Goal: Transaction & Acquisition: Purchase product/service

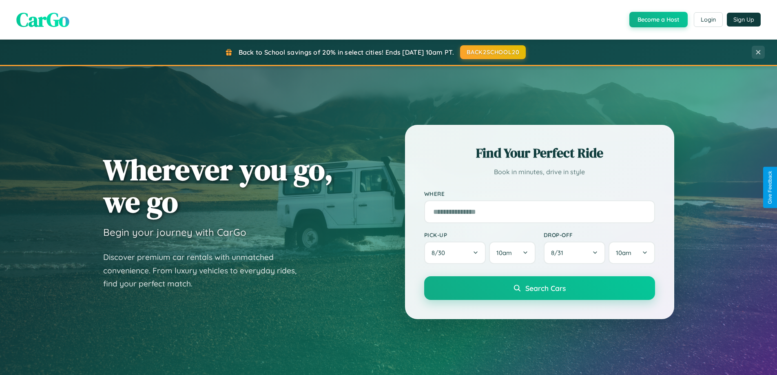
scroll to position [561, 0]
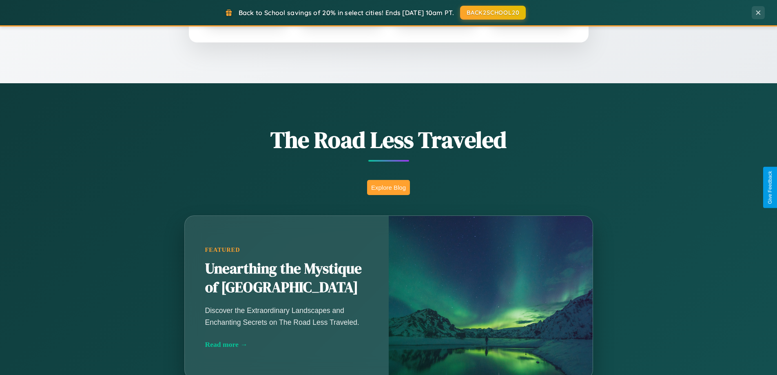
click at [388, 187] on button "Explore Blog" at bounding box center [388, 187] width 43 height 15
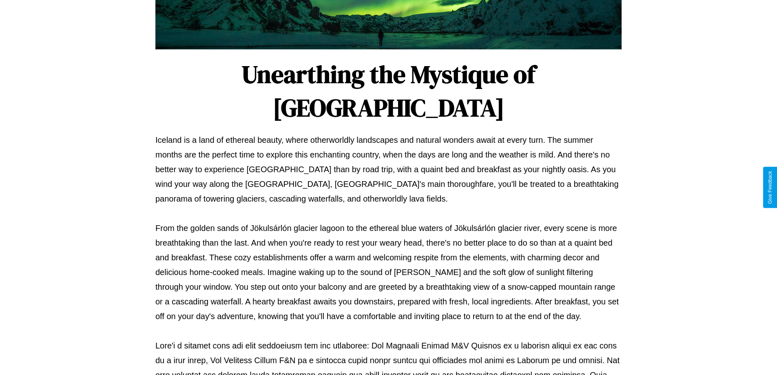
scroll to position [264, 0]
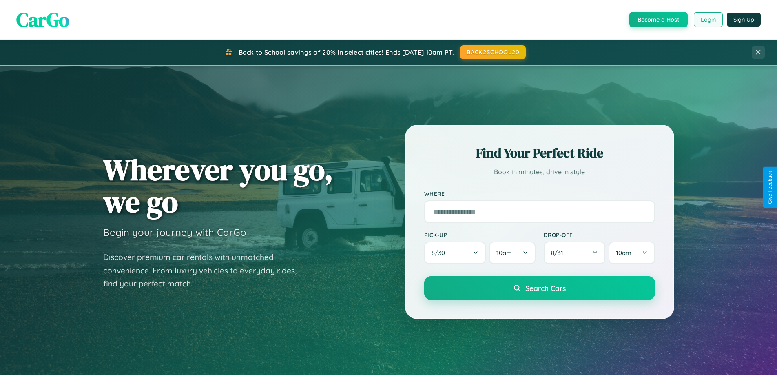
click at [708, 20] on button "Login" at bounding box center [708, 19] width 29 height 15
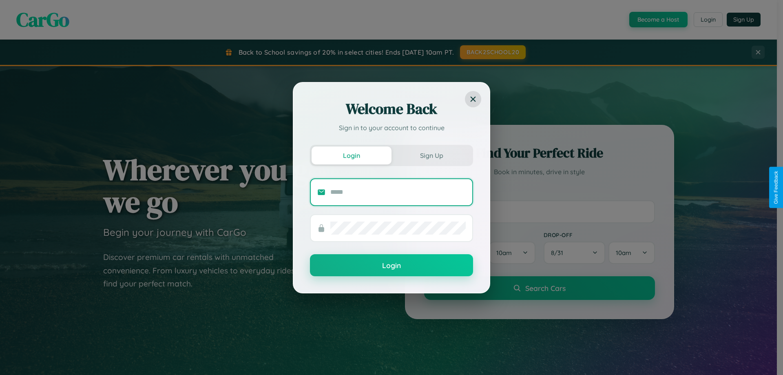
click at [398, 192] on input "text" at bounding box center [397, 192] width 135 height 13
type input "**********"
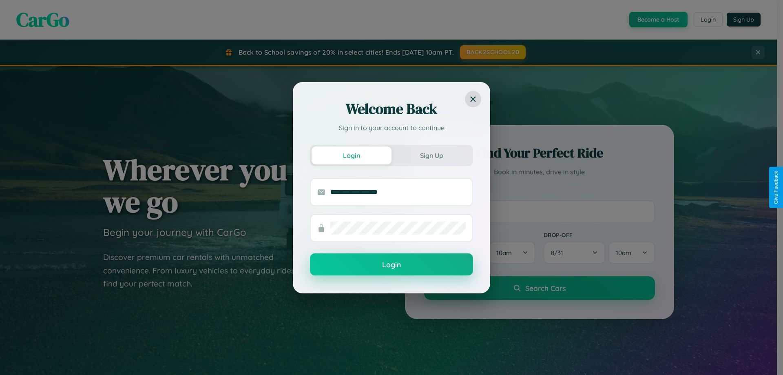
click at [391, 265] on button "Login" at bounding box center [391, 264] width 163 height 22
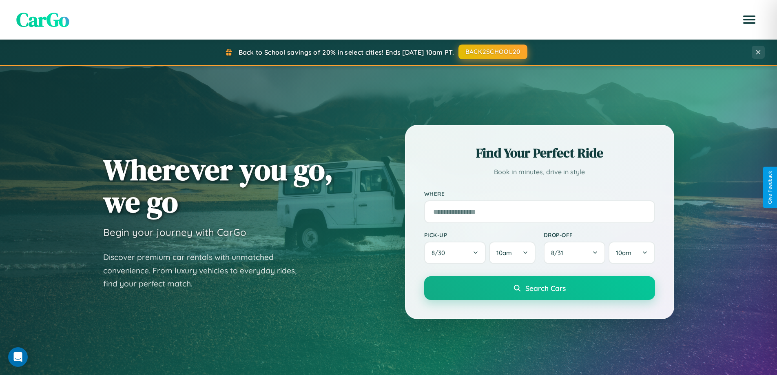
click at [492, 52] on button "BACK2SCHOOL20" at bounding box center [492, 51] width 69 height 15
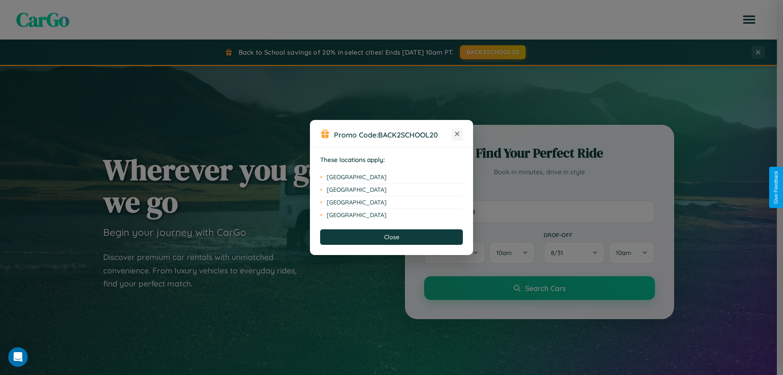
click at [457, 134] on icon at bounding box center [457, 134] width 4 height 4
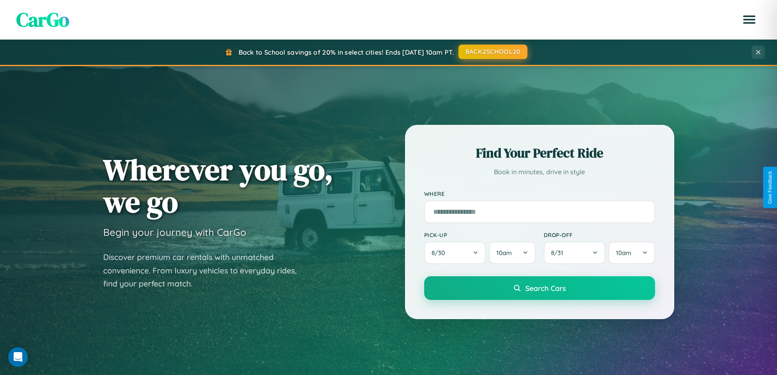
click at [492, 52] on button "BACK2SCHOOL20" at bounding box center [492, 51] width 69 height 15
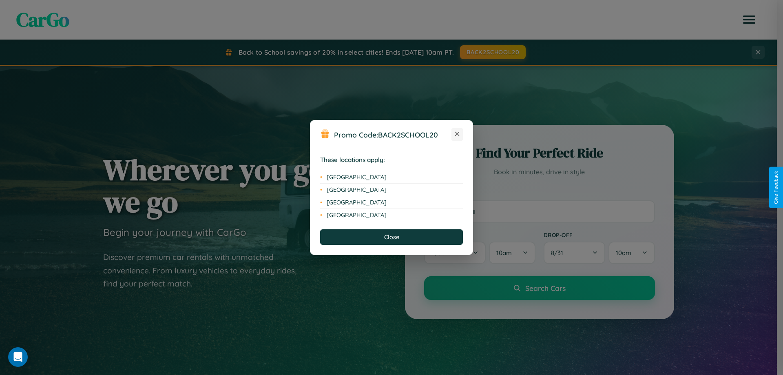
click at [457, 134] on icon at bounding box center [457, 134] width 4 height 4
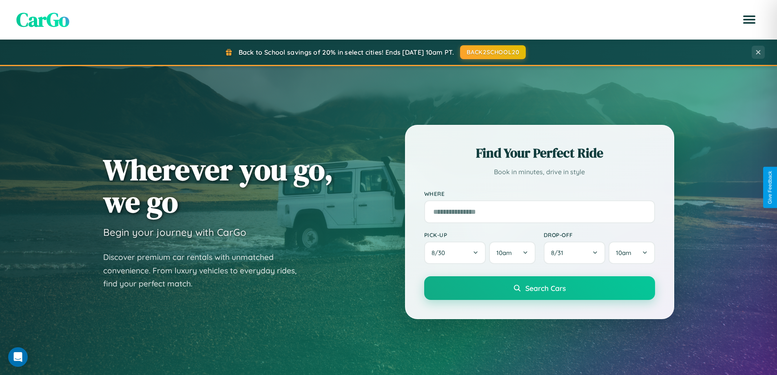
scroll to position [24, 0]
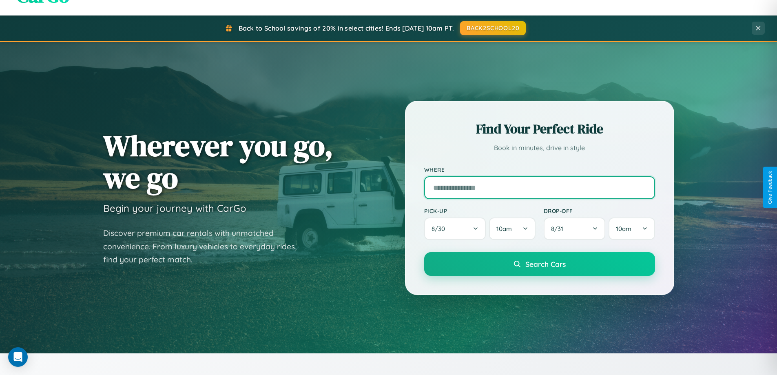
click at [539, 187] on input "text" at bounding box center [539, 187] width 231 height 23
type input "*******"
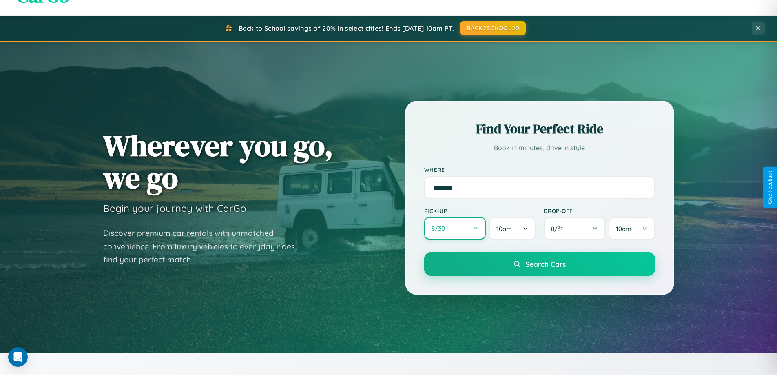
click at [455, 229] on button "8 / 30" at bounding box center [455, 228] width 62 height 22
select select "*"
select select "****"
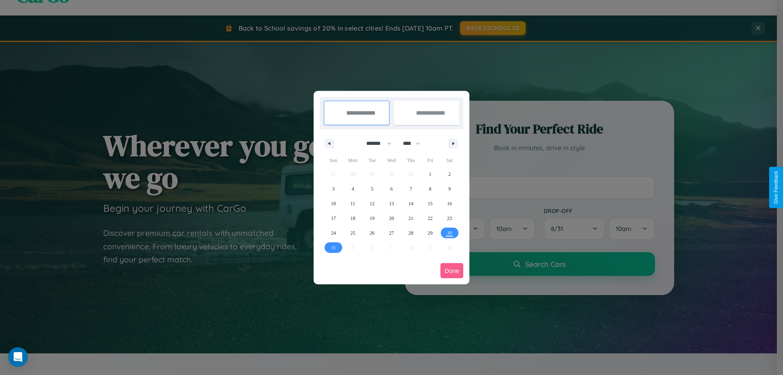
drag, startPoint x: 375, startPoint y: 143, endPoint x: 391, endPoint y: 164, distance: 26.1
click at [375, 143] on select "******* ******** ***** ***** *** **** **** ****** ********* ******* ******** **…" at bounding box center [377, 143] width 35 height 13
select select "*"
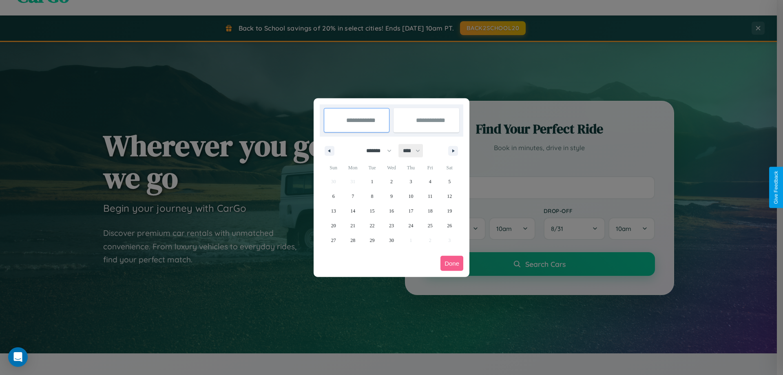
drag, startPoint x: 415, startPoint y: 150, endPoint x: 391, endPoint y: 164, distance: 27.0
click at [415, 150] on select "**** **** **** **** **** **** **** **** **** **** **** **** **** **** **** ****…" at bounding box center [411, 150] width 24 height 13
select select "****"
click at [411, 210] on span "16" at bounding box center [410, 210] width 5 height 15
type input "**********"
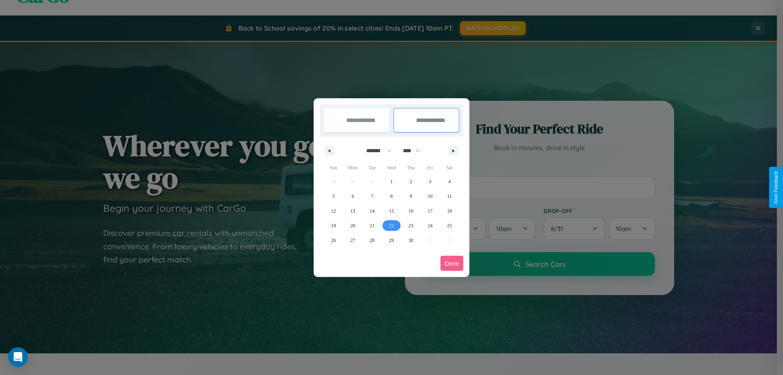
click at [391, 225] on span "22" at bounding box center [391, 225] width 5 height 15
type input "**********"
click at [452, 263] on button "Done" at bounding box center [451, 263] width 23 height 15
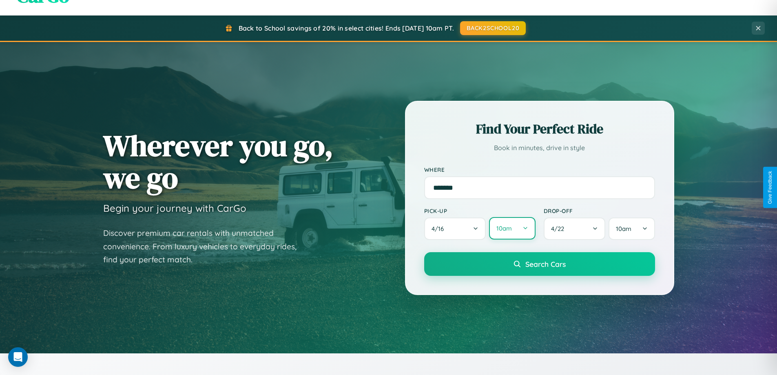
click at [512, 228] on button "10am" at bounding box center [512, 228] width 46 height 22
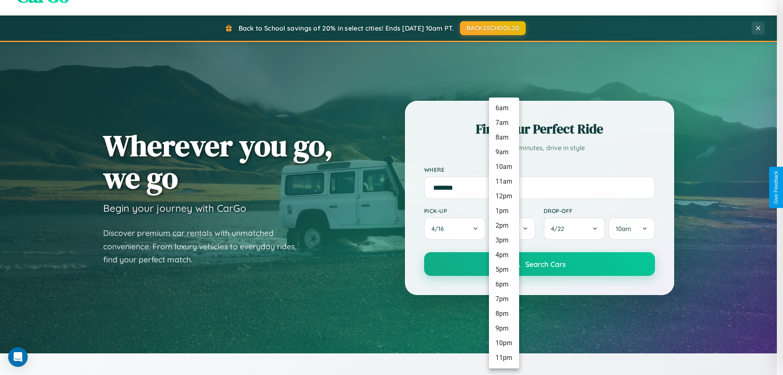
click at [504, 108] on li "6am" at bounding box center [504, 108] width 30 height 15
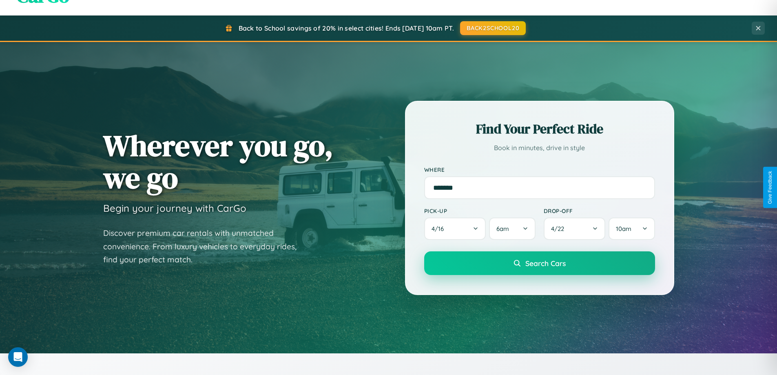
click at [539, 263] on span "Search Cars" at bounding box center [545, 263] width 40 height 9
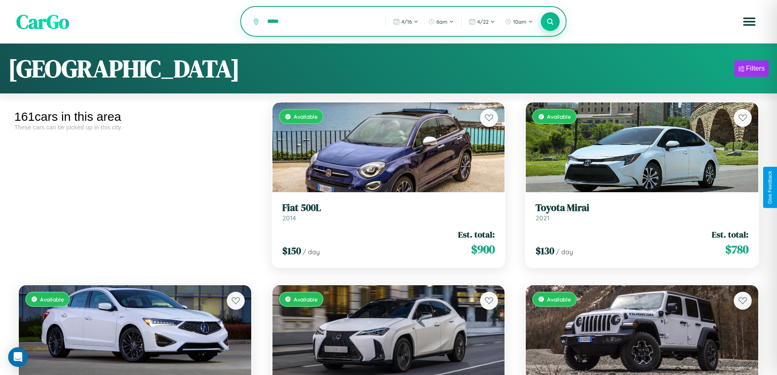
type input "*****"
click at [550, 22] on icon at bounding box center [550, 22] width 8 height 8
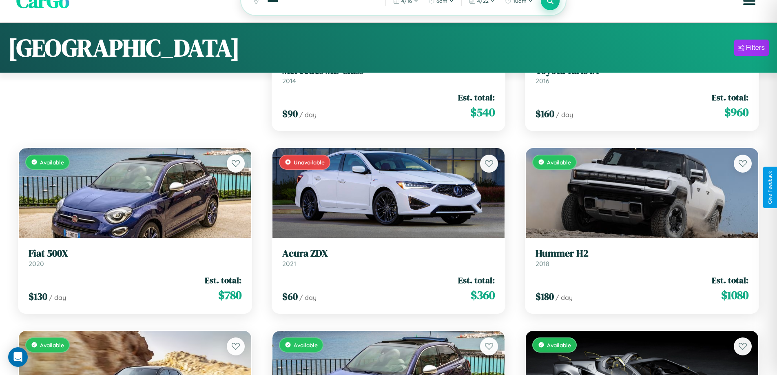
scroll to position [4132, 0]
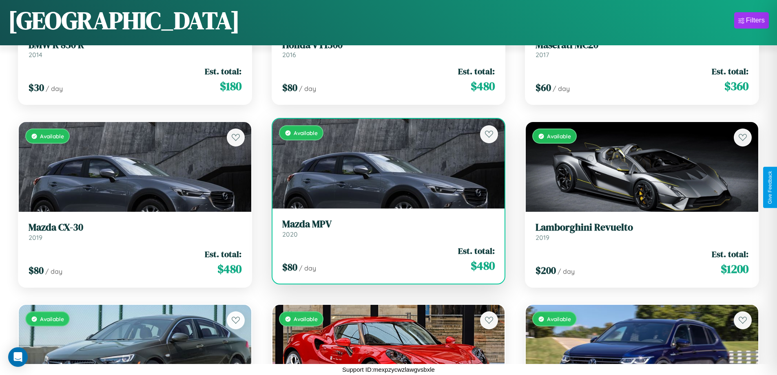
click at [385, 164] on div "Available" at bounding box center [388, 164] width 232 height 90
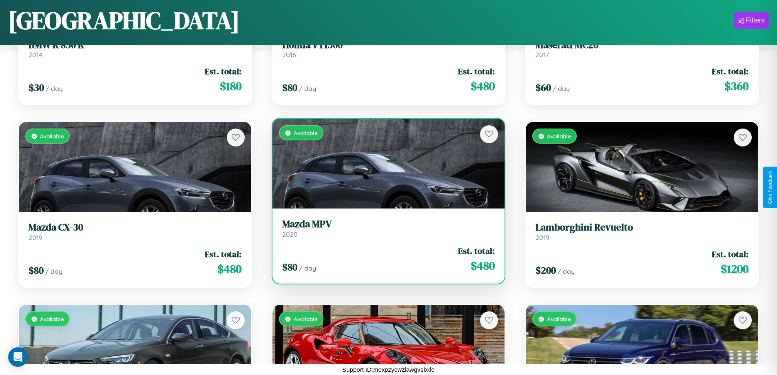
click at [385, 164] on div "Available" at bounding box center [388, 164] width 232 height 90
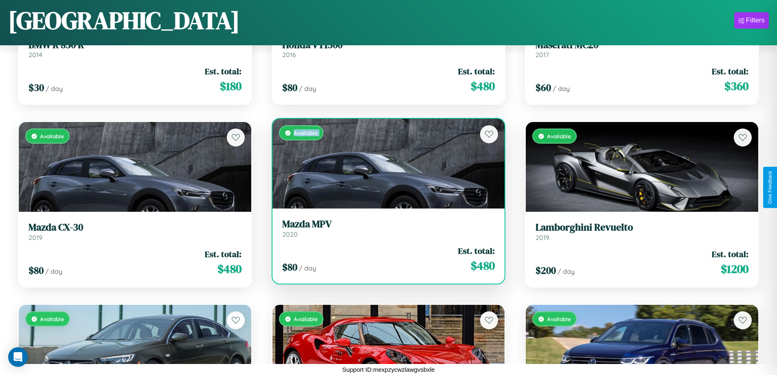
click at [385, 164] on div "Available" at bounding box center [388, 164] width 232 height 90
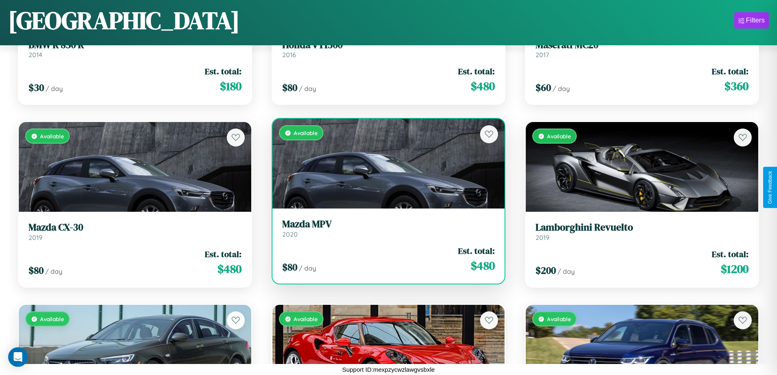
click at [385, 164] on div "Available" at bounding box center [388, 164] width 232 height 90
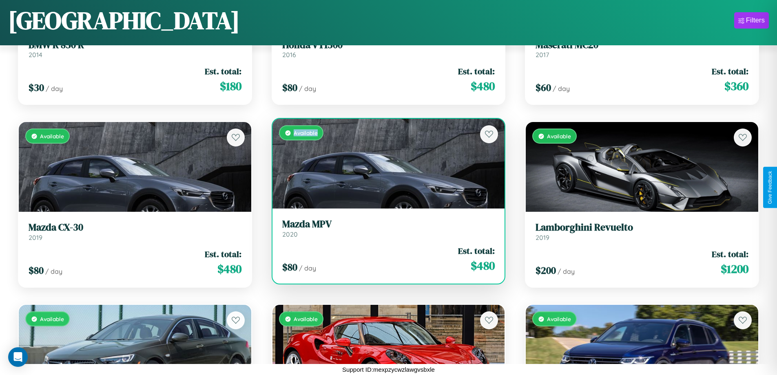
click at [385, 164] on div "Available" at bounding box center [388, 164] width 232 height 90
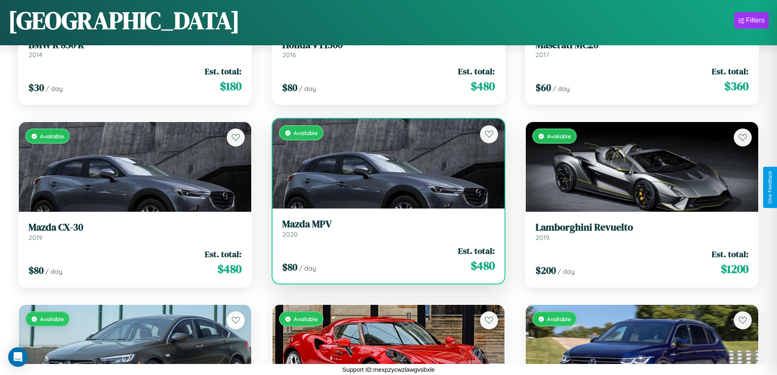
click at [385, 228] on h3 "Mazda MPV" at bounding box center [388, 224] width 213 height 12
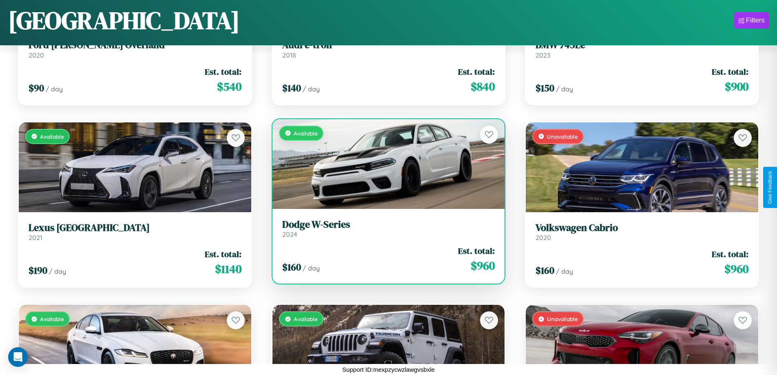
click at [385, 228] on h3 "Dodge W-Series" at bounding box center [388, 225] width 213 height 12
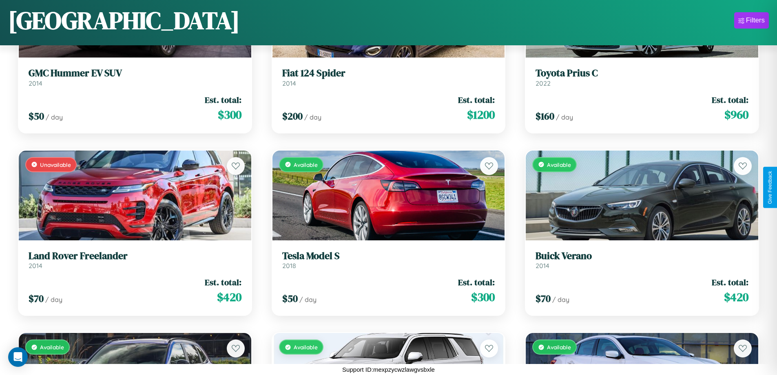
scroll to position [8332, 0]
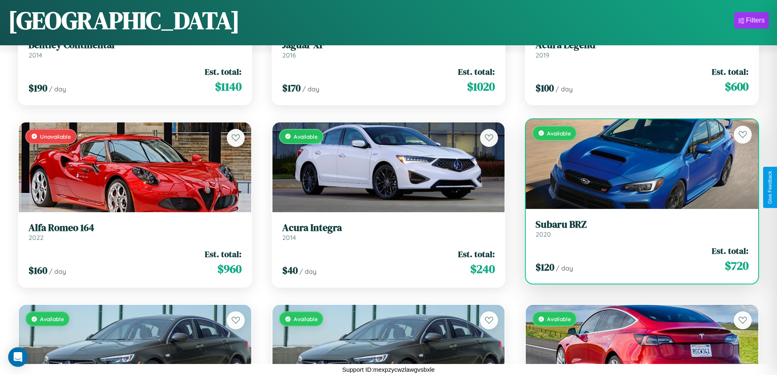
click at [637, 228] on h3 "Subaru BRZ" at bounding box center [641, 225] width 213 height 12
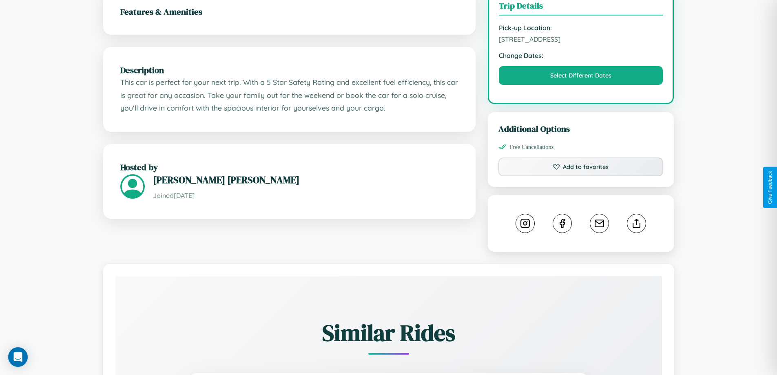
scroll to position [268, 0]
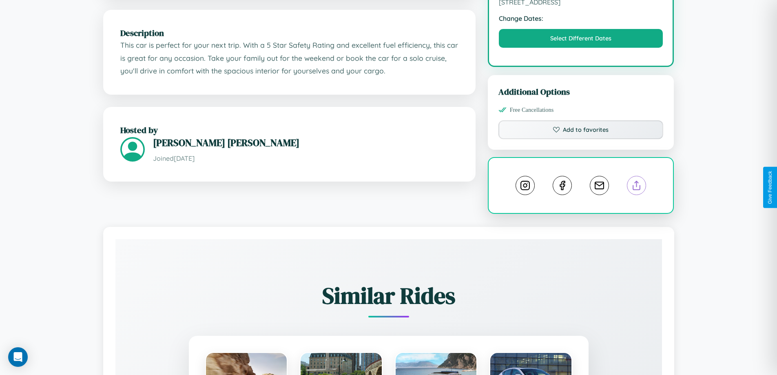
click at [637, 186] on line at bounding box center [637, 184] width 0 height 6
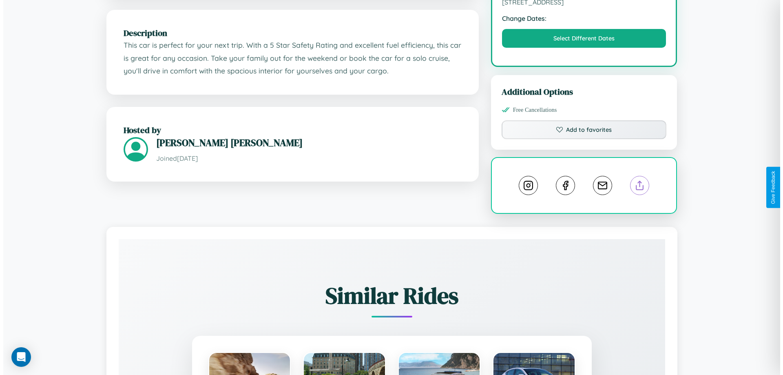
scroll to position [0, 0]
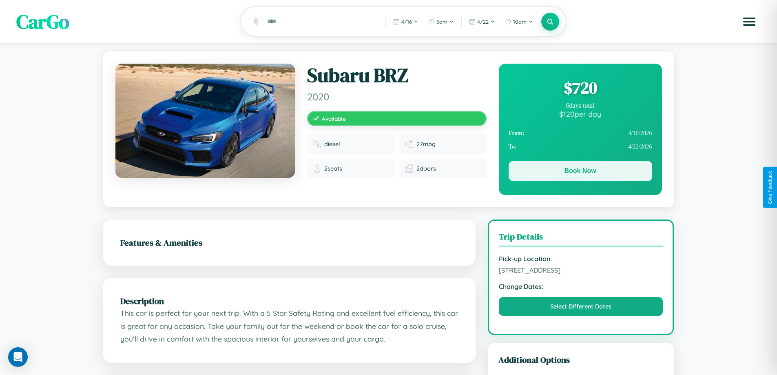
click at [580, 172] on button "Book Now" at bounding box center [581, 171] width 144 height 20
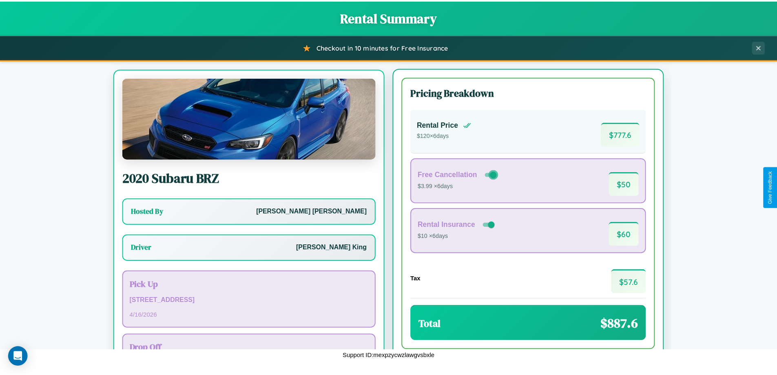
scroll to position [38, 0]
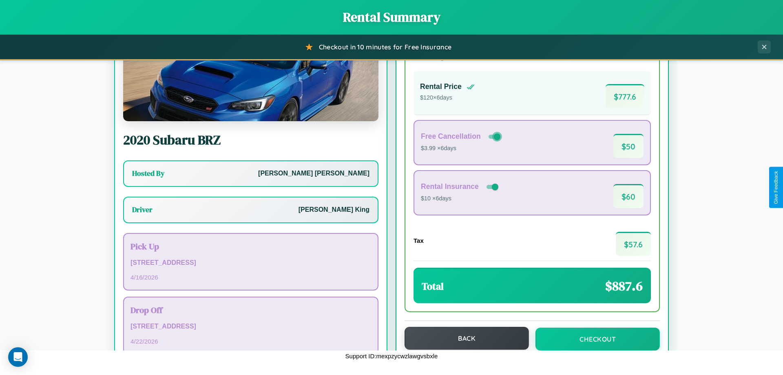
click at [463, 338] on button "Back" at bounding box center [467, 338] width 124 height 23
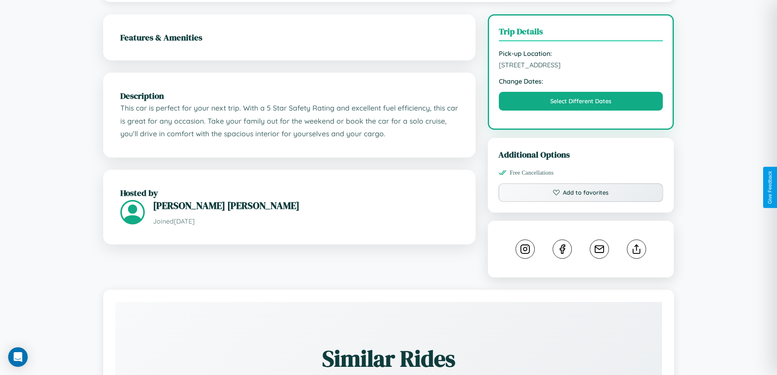
scroll to position [212, 0]
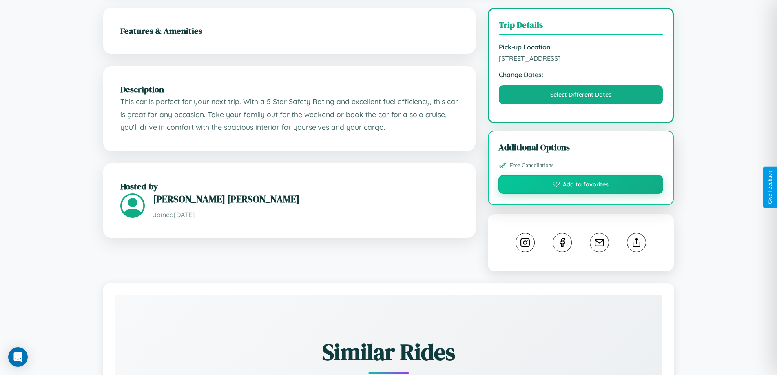
click at [581, 186] on button "Add to favorites" at bounding box center [580, 184] width 165 height 19
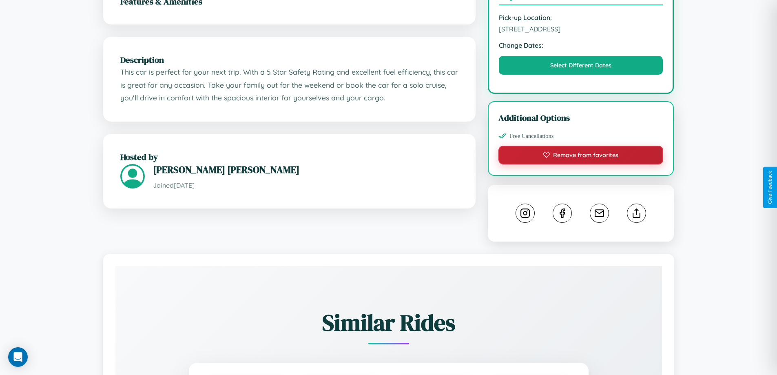
scroll to position [268, 0]
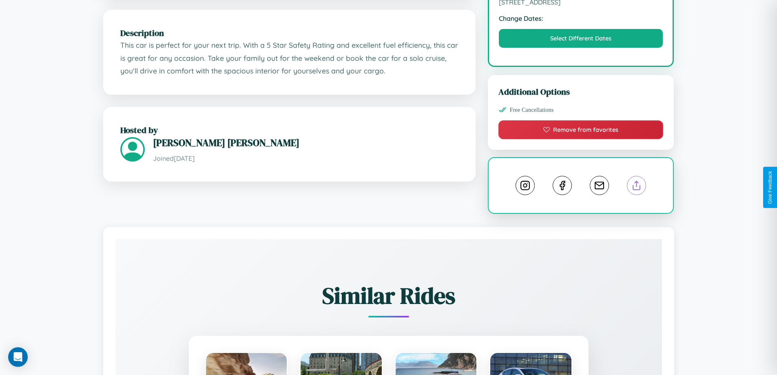
click at [637, 186] on line at bounding box center [637, 184] width 0 height 6
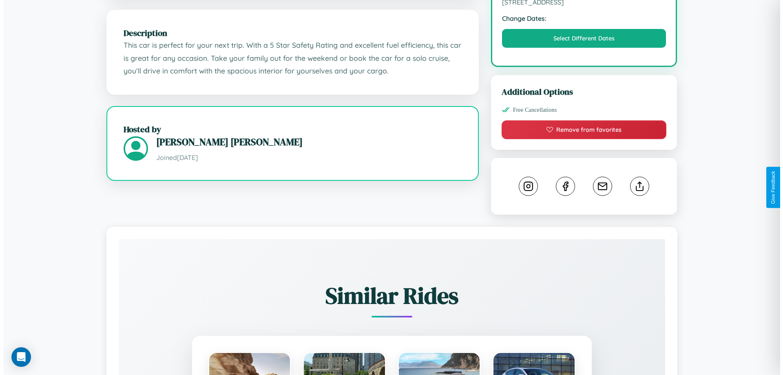
scroll to position [212, 0]
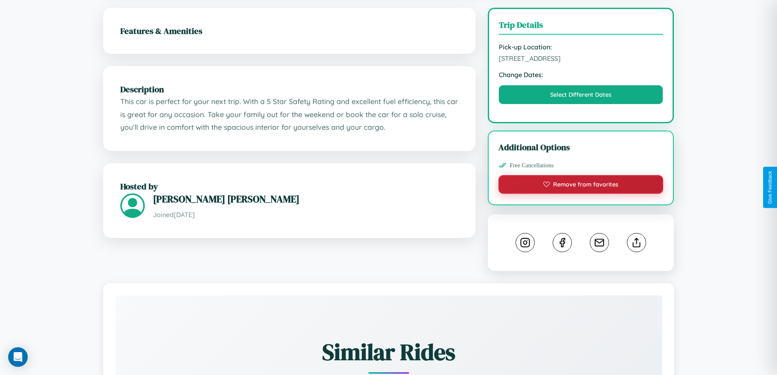
click at [581, 186] on button "Remove from favorites" at bounding box center [580, 184] width 165 height 19
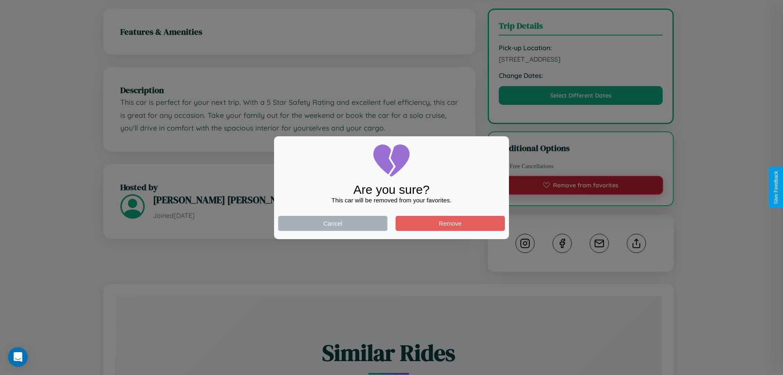
scroll to position [0, 0]
